Goal: Find specific page/section: Find specific page/section

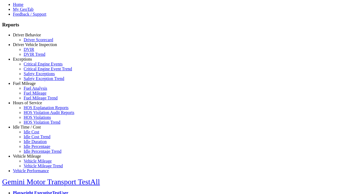
click at [31, 105] on link "Hours of Service" at bounding box center [27, 102] width 29 height 5
click at [35, 110] on link "HOS Explanation Reports" at bounding box center [46, 107] width 45 height 5
